Goal: Check status: Check status

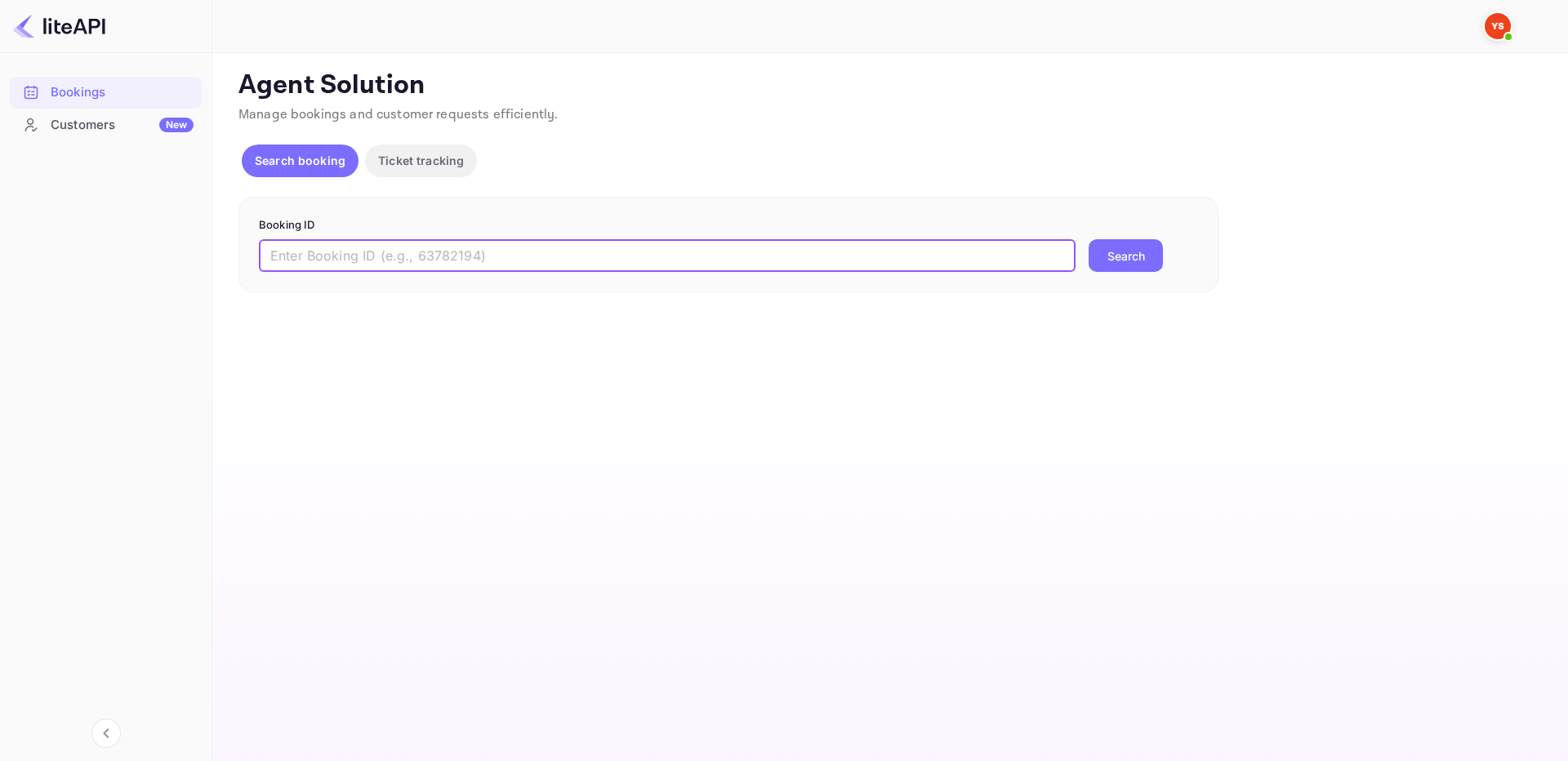
click at [685, 268] on input "text" at bounding box center [667, 256] width 816 height 33
paste input "9340506"
type input "9340506"
click at [1088, 239] on button "Search" at bounding box center [1125, 256] width 74 height 33
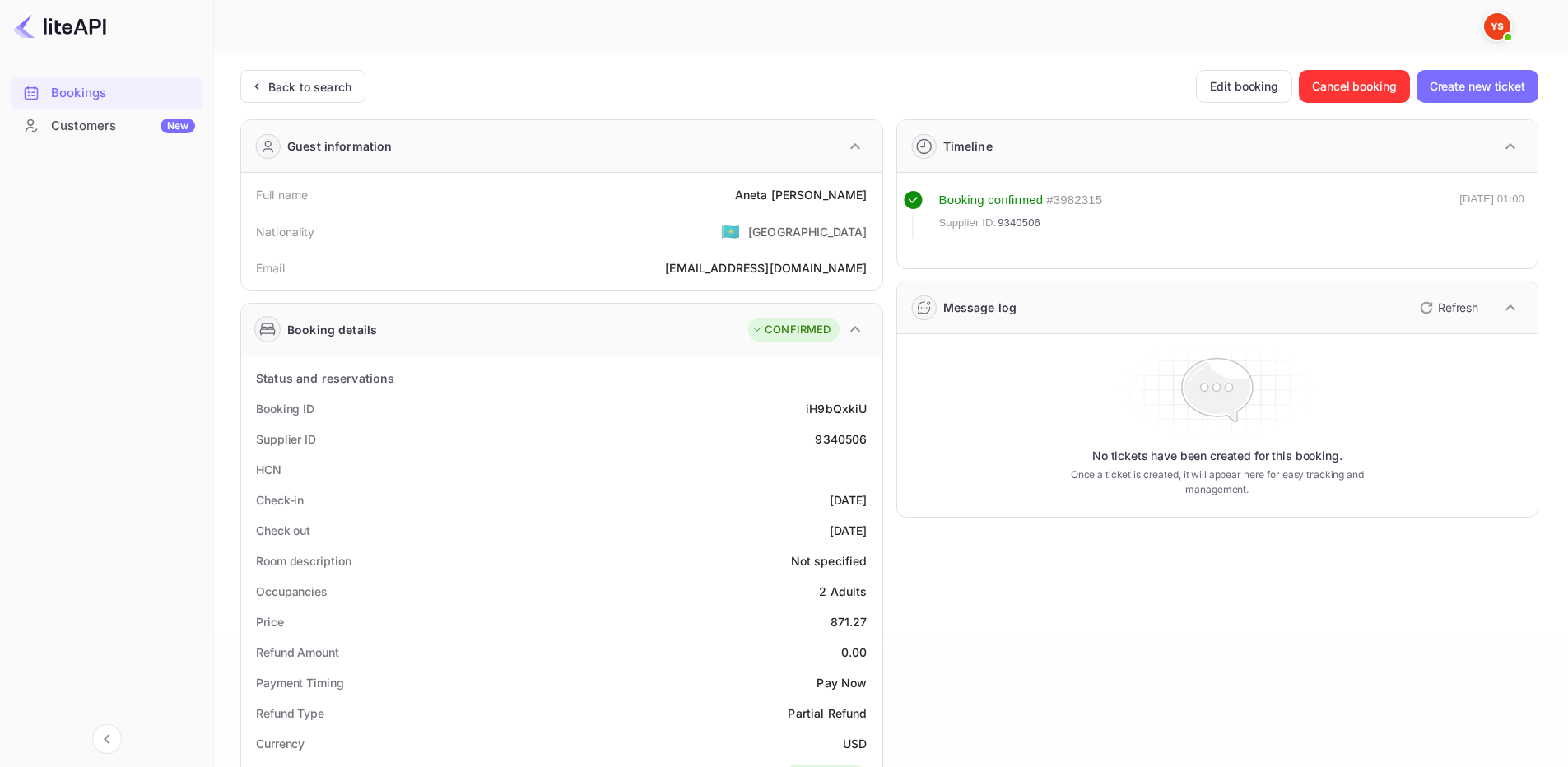
click at [906, 399] on div "No tickets have been created for this booking. Once a ticket is created, it wil…" at bounding box center [1217, 425] width 628 height 169
click at [860, 432] on div "9340506" at bounding box center [840, 439] width 52 height 17
click at [954, 559] on div "Timeline Booking confirmed # 3982315 Supplier ID: 9340506 [DATE] 01:00 Message …" at bounding box center [1210, 690] width 656 height 1169
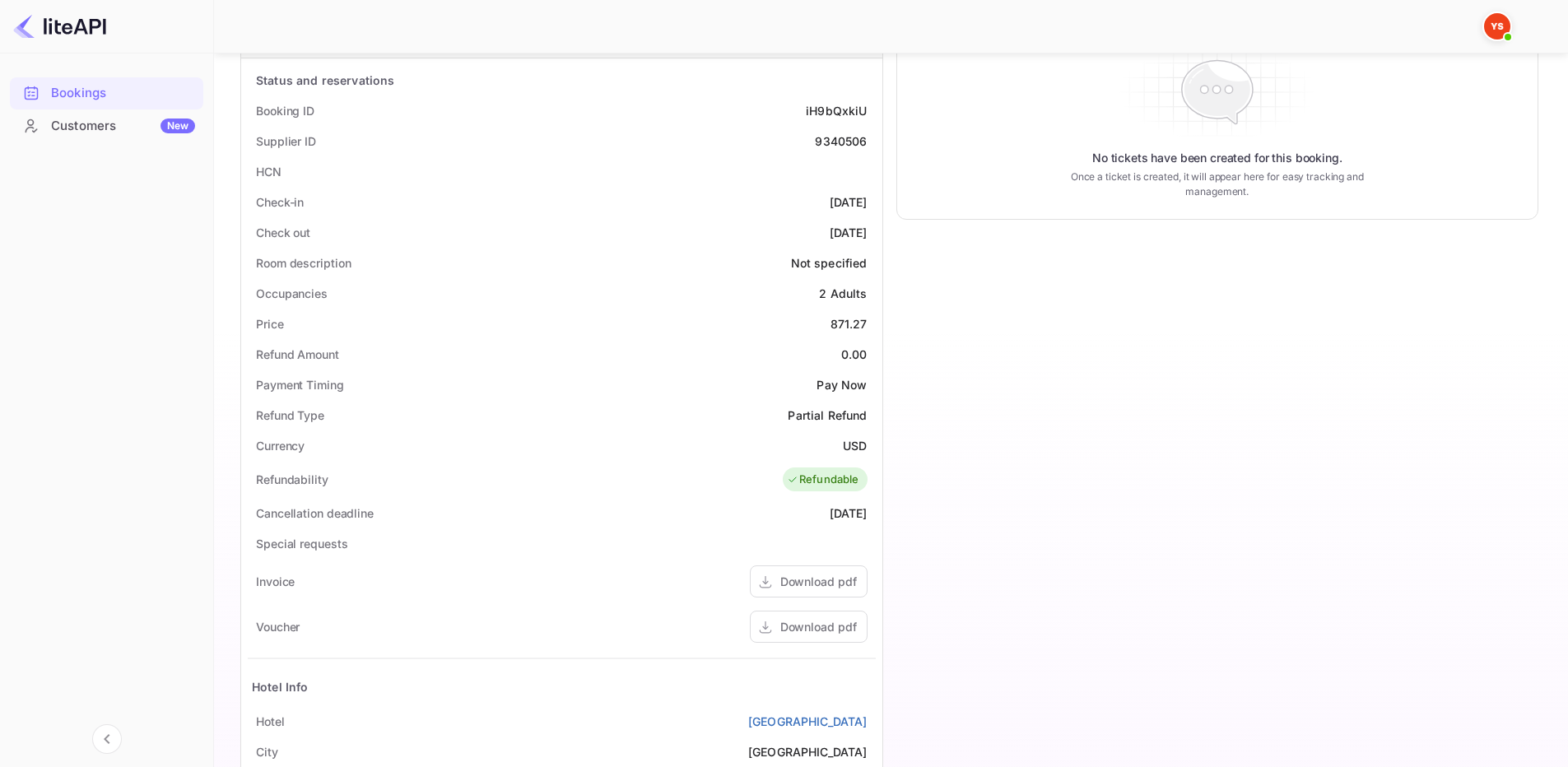
scroll to position [305, 0]
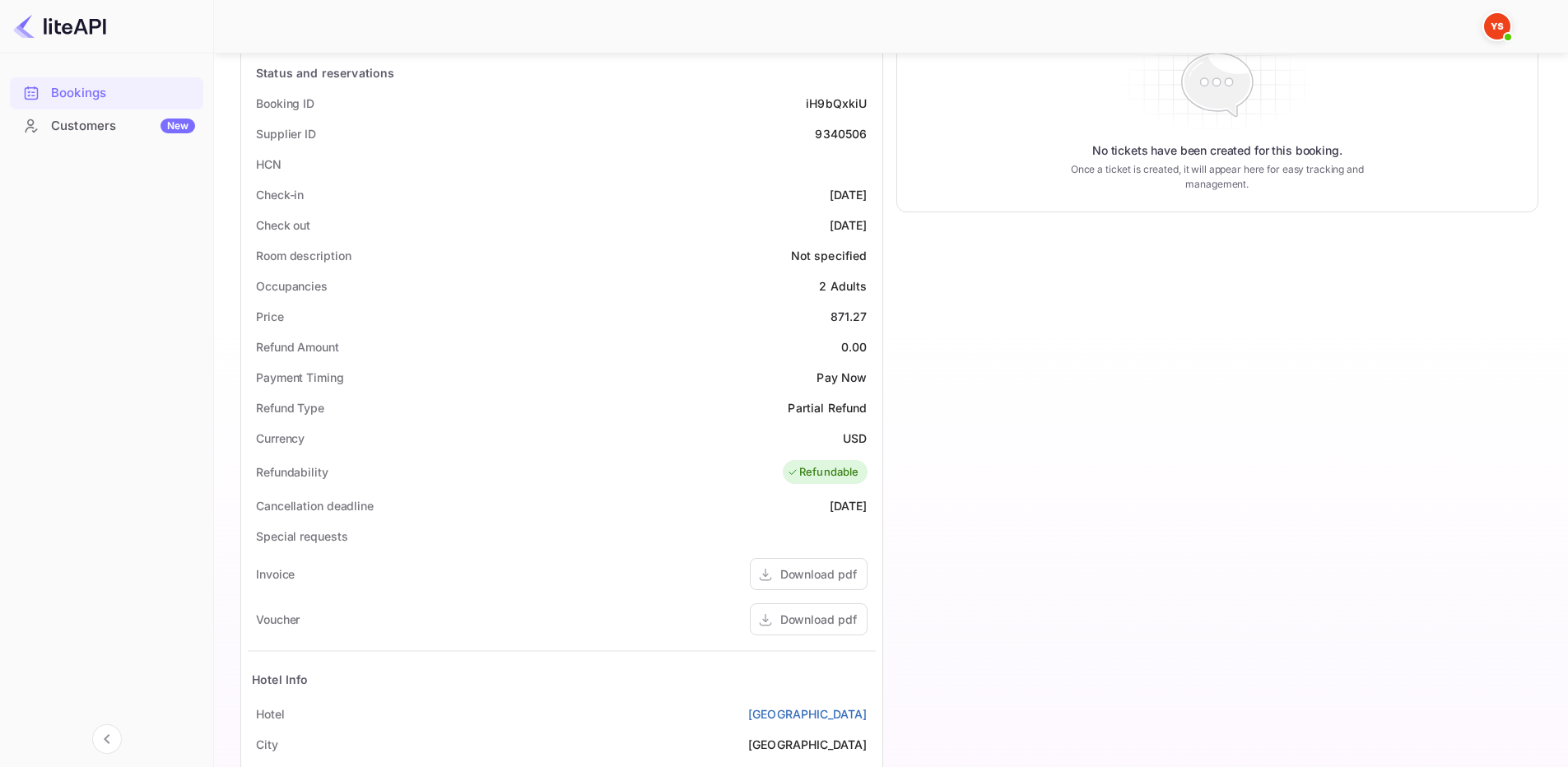
click at [923, 361] on div "Timeline Booking confirmed # 3982315 Supplier ID: 9340506 [DATE] 01:00 Message …" at bounding box center [1210, 385] width 656 height 1169
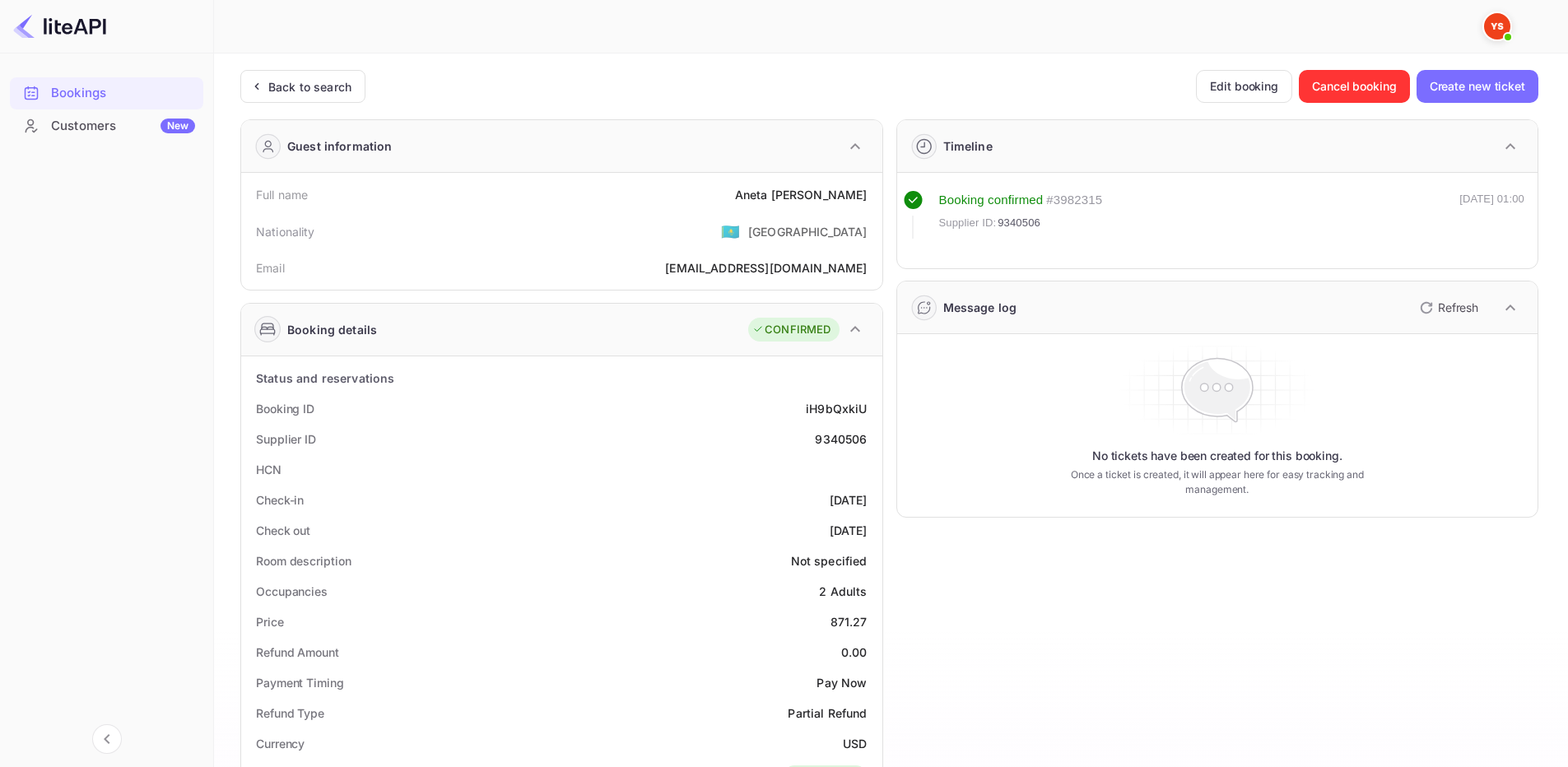
drag, startPoint x: 254, startPoint y: 401, endPoint x: 872, endPoint y: 530, distance: 631.3
copy div "Booking ID iH9bQxkiU Supplier ID 9340506 HCN Check-in [DATE] Check out [DATE]"
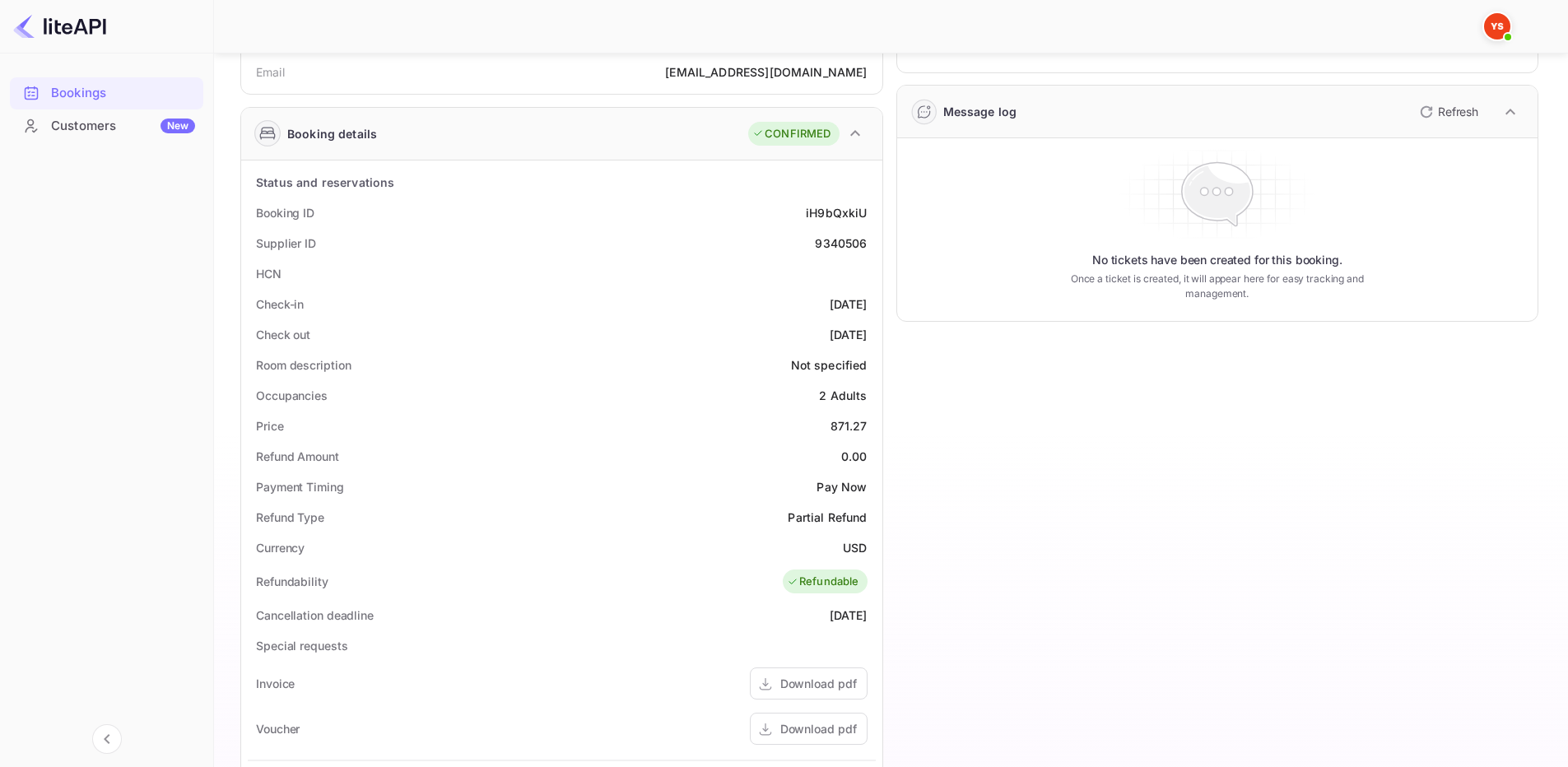
click at [916, 415] on div "Timeline Booking confirmed # 3982315 Supplier ID: 9340506 [DATE] 01:00 Message …" at bounding box center [1210, 495] width 656 height 1169
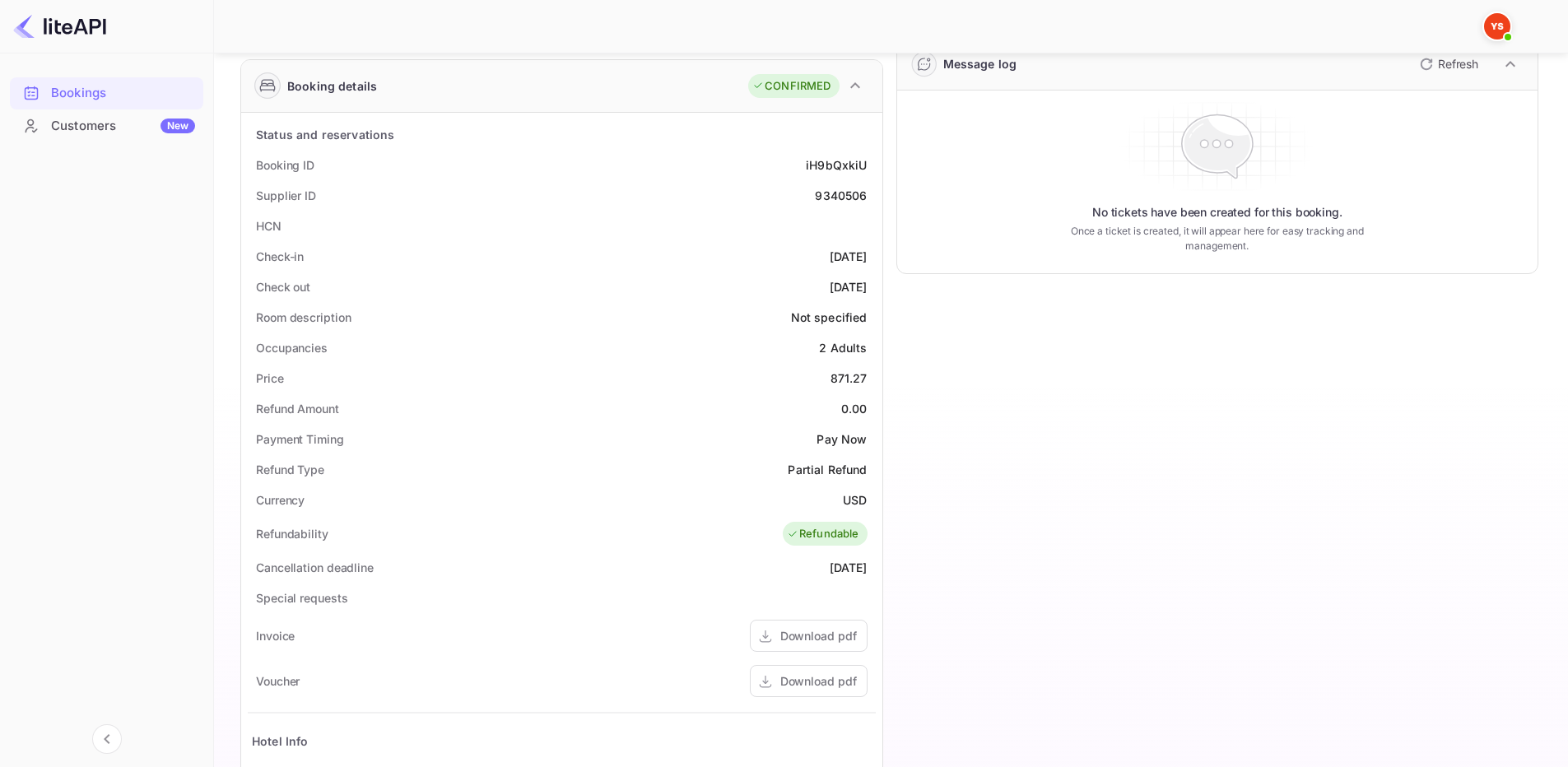
scroll to position [0, 0]
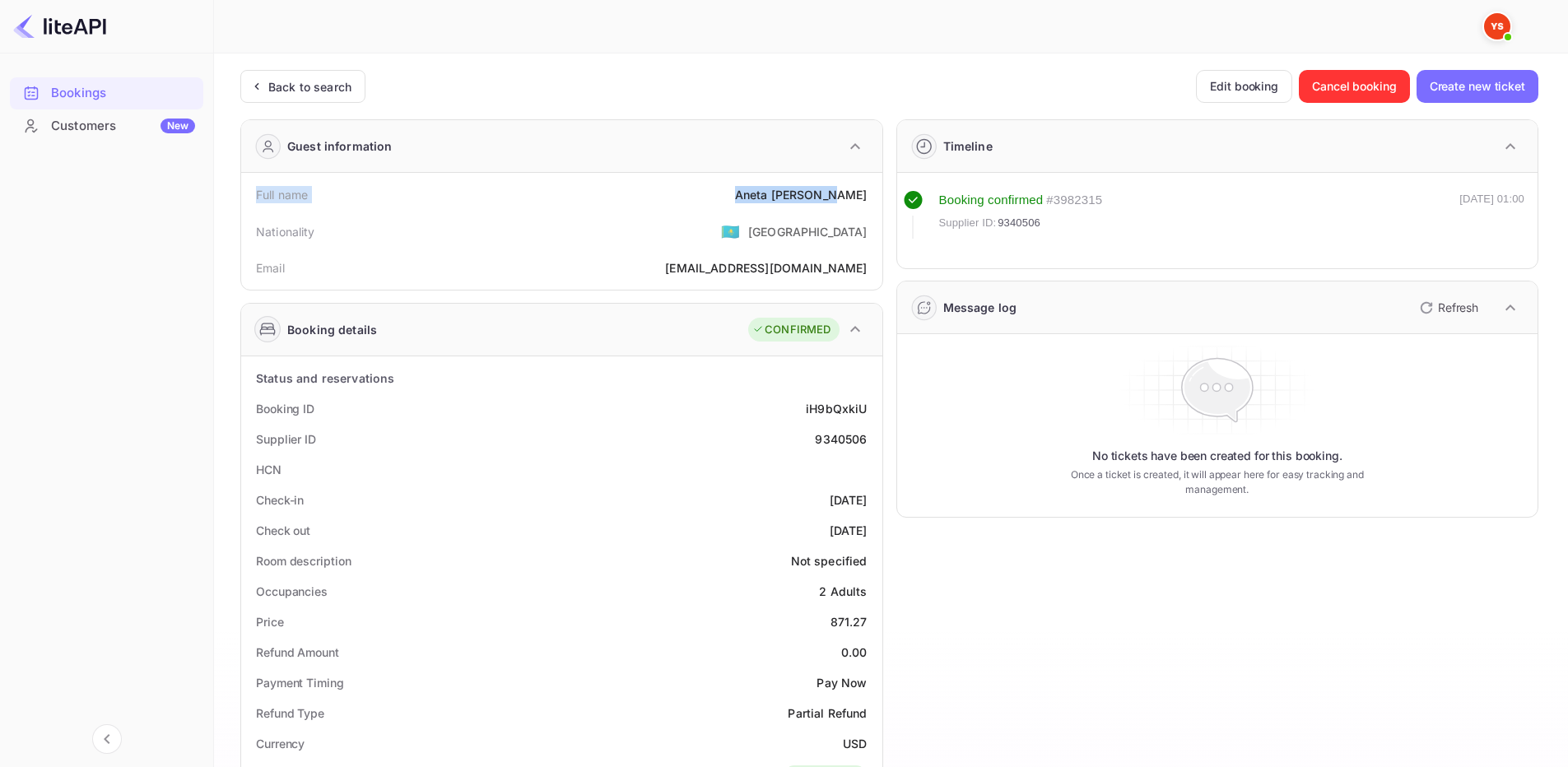
drag, startPoint x: 869, startPoint y: 195, endPoint x: 259, endPoint y: 201, distance: 610.0
click at [259, 201] on div "Full name [PERSON_NAME]" at bounding box center [562, 194] width 628 height 30
copy div "Full name [PERSON_NAME]"
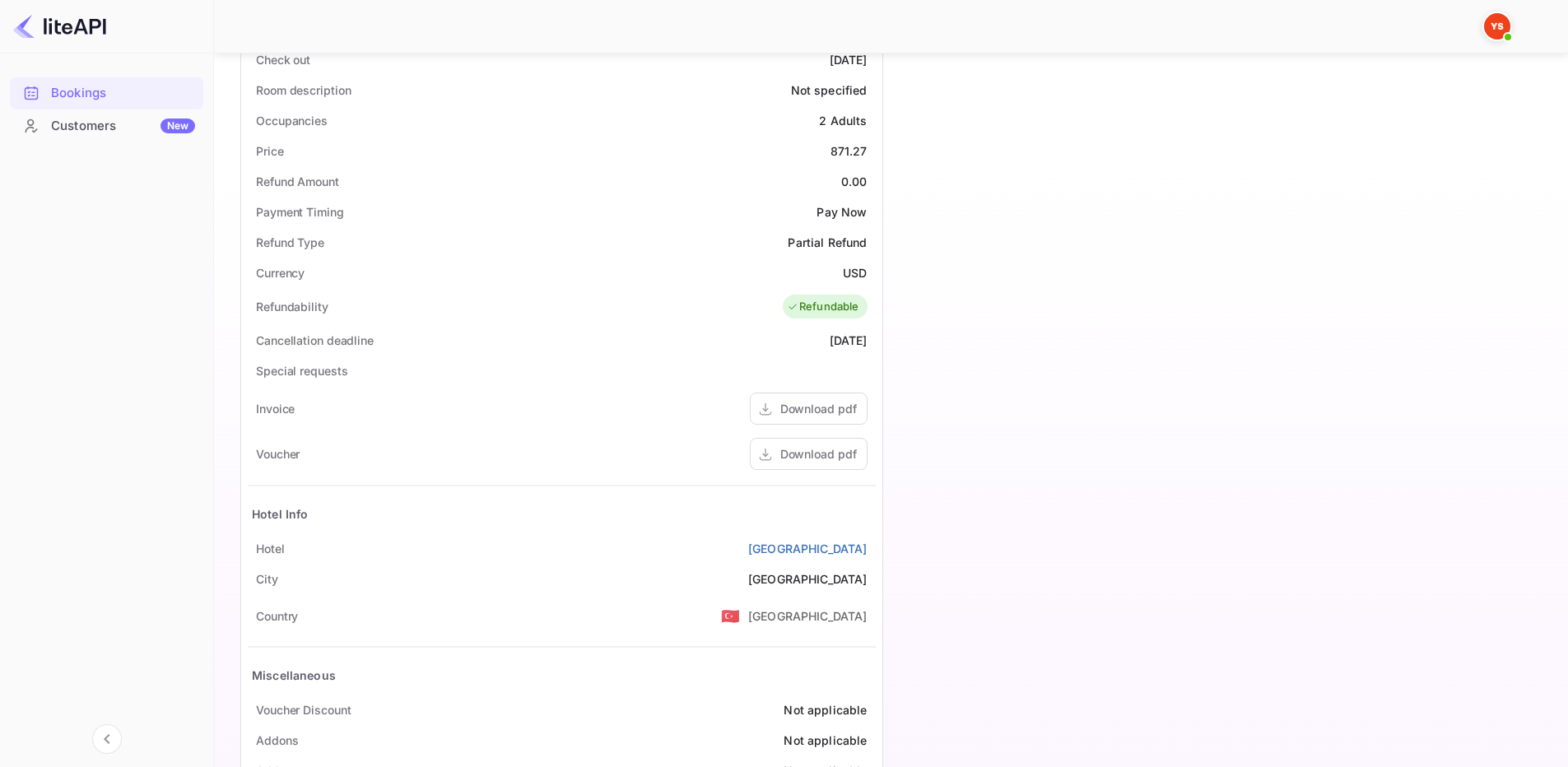
scroll to position [471, 0]
drag, startPoint x: 251, startPoint y: 545, endPoint x: 876, endPoint y: 540, distance: 625.0
click at [876, 540] on div "Status and reservations Booking ID iH9bQxkiU Supplier ID 9340506 HCN Check-in […" at bounding box center [561, 337] width 641 height 907
copy div "Hotel [GEOGRAPHIC_DATA]"
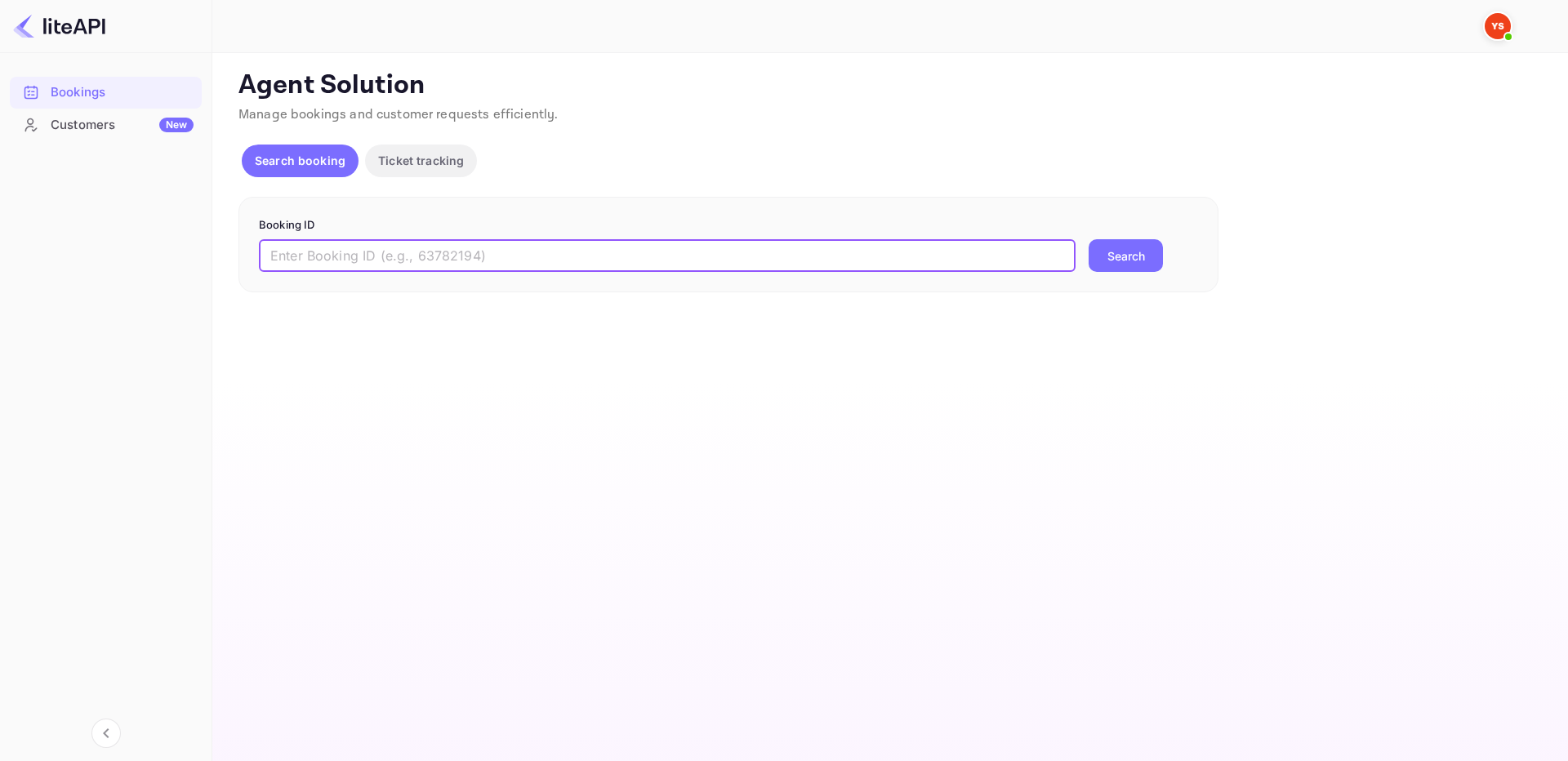
click at [578, 272] on input "text" at bounding box center [667, 256] width 816 height 33
paste input "9121048"
type input "9121048"
click at [1088, 239] on button "Search" at bounding box center [1125, 256] width 74 height 33
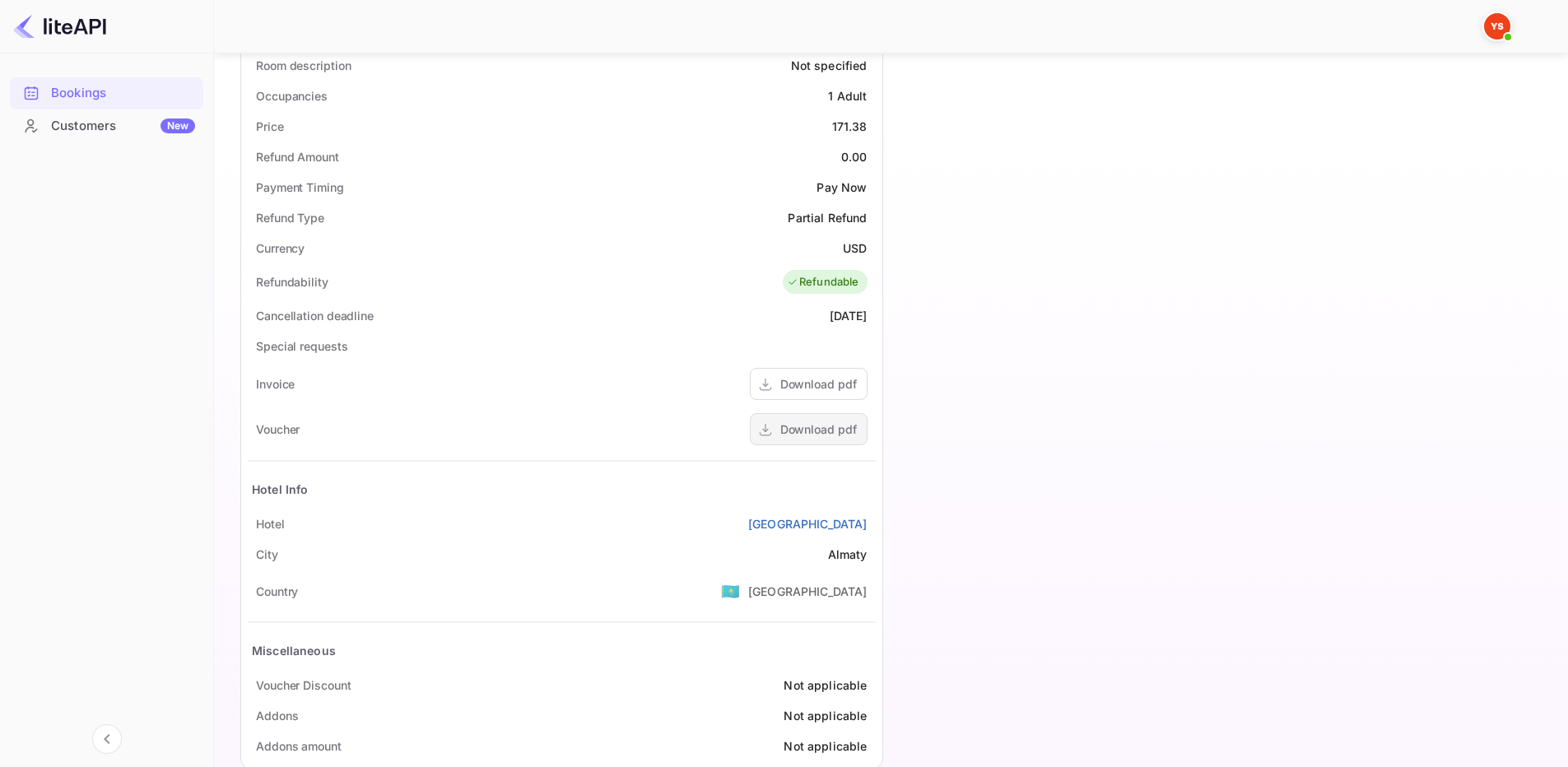
scroll to position [496, 0]
click at [802, 431] on div "Download pdf" at bounding box center [818, 429] width 77 height 17
